Goal: Transaction & Acquisition: Purchase product/service

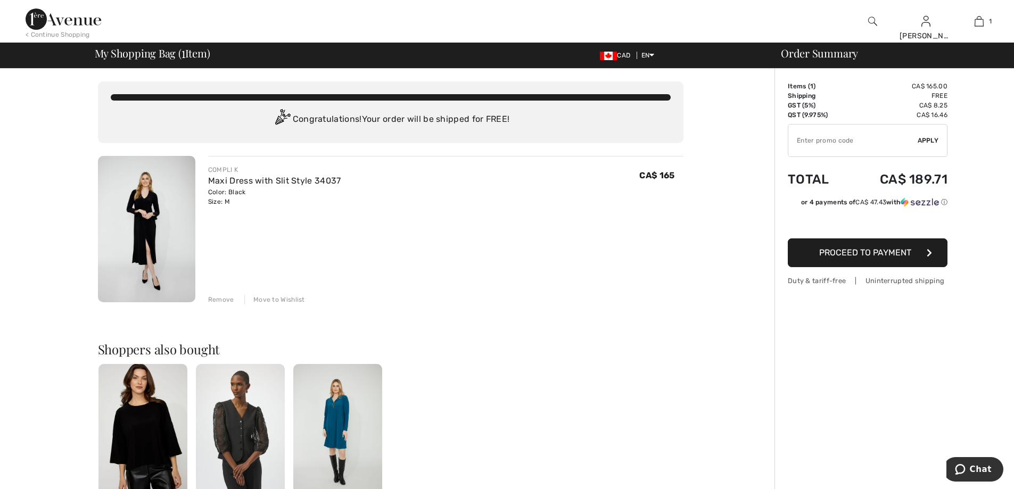
click at [846, 259] on button "Proceed to Payment" at bounding box center [868, 253] width 160 height 29
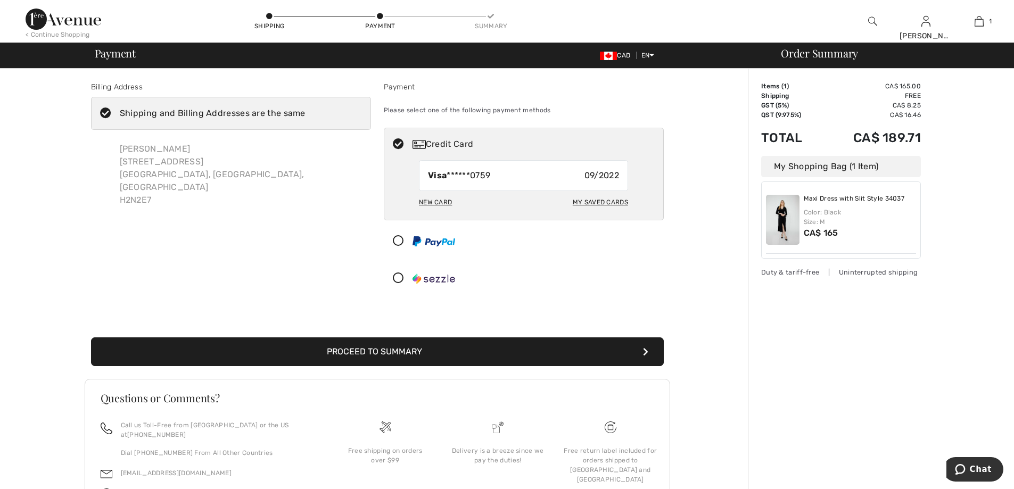
click at [339, 348] on button "Proceed to Summary" at bounding box center [377, 352] width 573 height 29
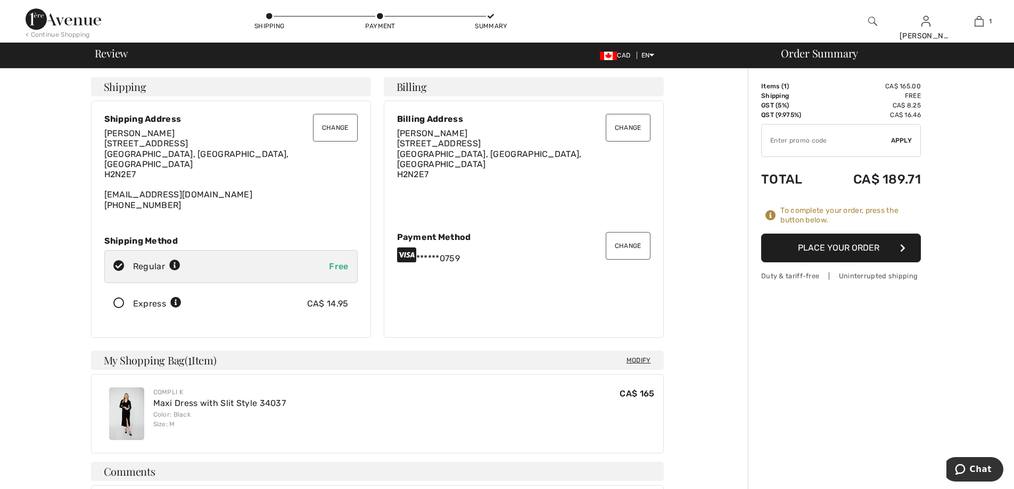
click at [809, 257] on button "Place Your Order" at bounding box center [841, 248] width 160 height 29
